Goal: Information Seeking & Learning: Check status

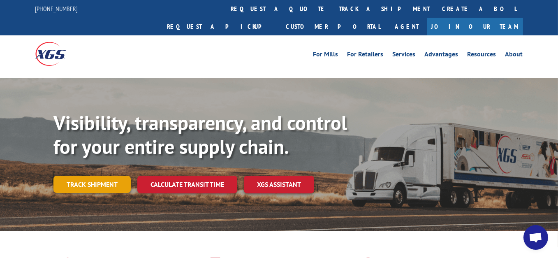
click at [98, 176] on link "Track shipment" at bounding box center [91, 184] width 77 height 17
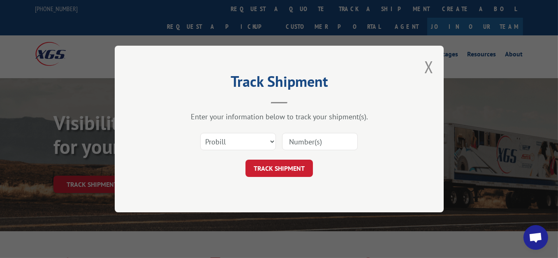
click at [337, 145] on input at bounding box center [320, 141] width 76 height 17
paste input "17271371"
type input "17271371"
click at [271, 169] on button "TRACK SHIPMENT" at bounding box center [278, 167] width 67 height 17
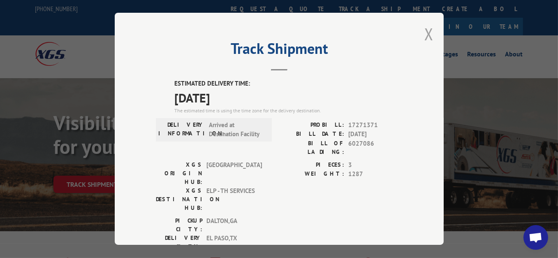
click at [425, 30] on button "Close modal" at bounding box center [428, 34] width 9 height 22
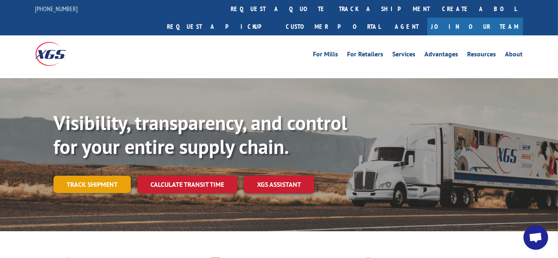
click at [92, 176] on link "Track shipment" at bounding box center [91, 184] width 77 height 17
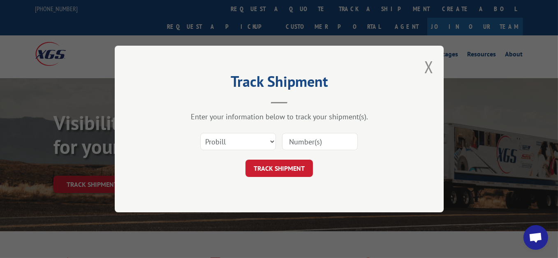
click at [302, 139] on input at bounding box center [320, 141] width 76 height 17
paste input "17472099"
type input "17472099"
click at [288, 175] on button "TRACK SHIPMENT" at bounding box center [278, 167] width 67 height 17
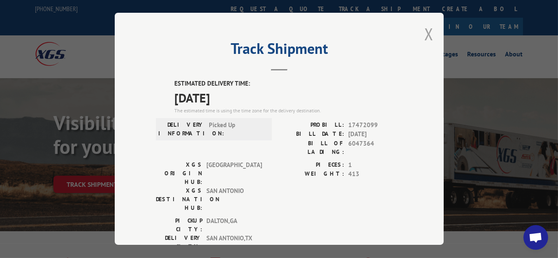
click at [429, 33] on button "Close modal" at bounding box center [428, 34] width 9 height 22
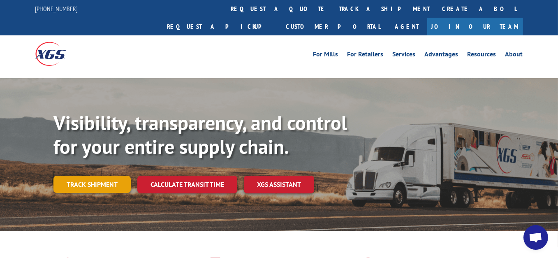
click at [93, 176] on link "Track shipment" at bounding box center [91, 184] width 77 height 17
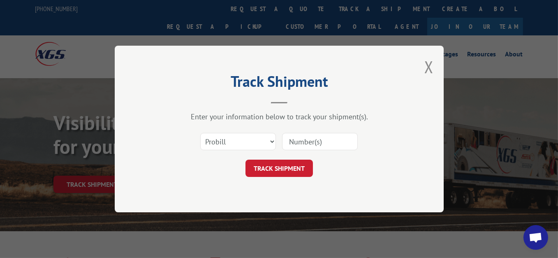
click at [303, 141] on input at bounding box center [320, 141] width 76 height 17
paste input "17472099"
type input "17472099"
click at [273, 167] on button "TRACK SHIPMENT" at bounding box center [278, 167] width 67 height 17
